Goal: Use online tool/utility: Utilize a website feature to perform a specific function

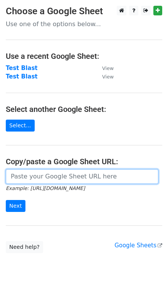
click at [30, 179] on input "url" at bounding box center [82, 176] width 152 height 15
paste input "https://docs.google.com/spreadsheets/d/1nlSwWY0MbTyYFwfb_guuDYc8xq-kS9Z5hJgqSJq…"
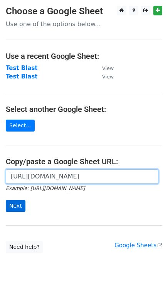
scroll to position [0, 222]
type input "https://docs.google.com/spreadsheets/d/1nlSwWY0MbTyYFwfb_guuDYc8xq-kS9Z5hJgqSJq…"
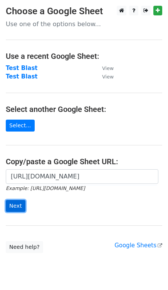
click at [18, 207] on input "Next" at bounding box center [16, 206] width 20 height 12
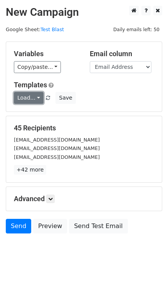
click at [20, 95] on link "Load..." at bounding box center [29, 98] width 30 height 12
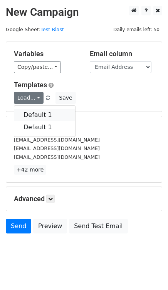
click at [29, 113] on link "Default 1" at bounding box center [44, 115] width 61 height 12
